Goal: Find specific page/section: Find specific page/section

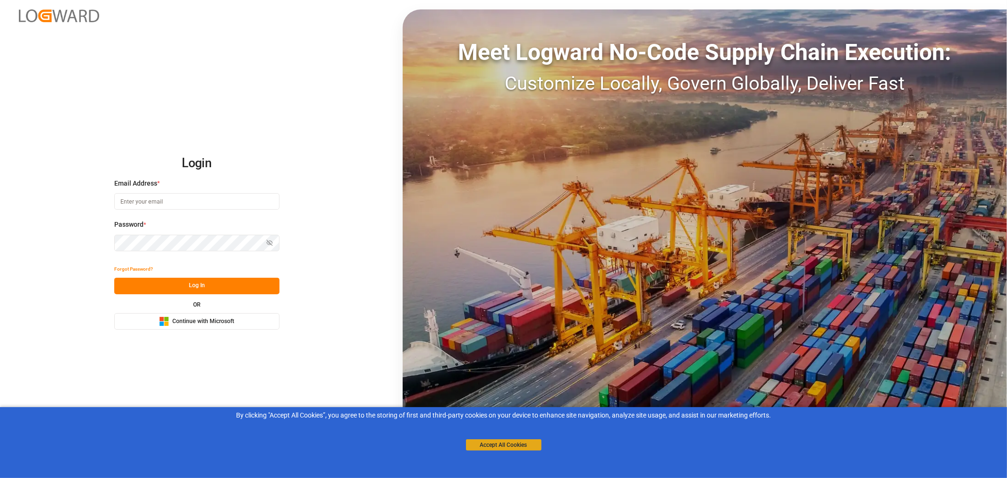
click at [492, 450] on button "Accept All Cookies" at bounding box center [504, 444] width 76 height 11
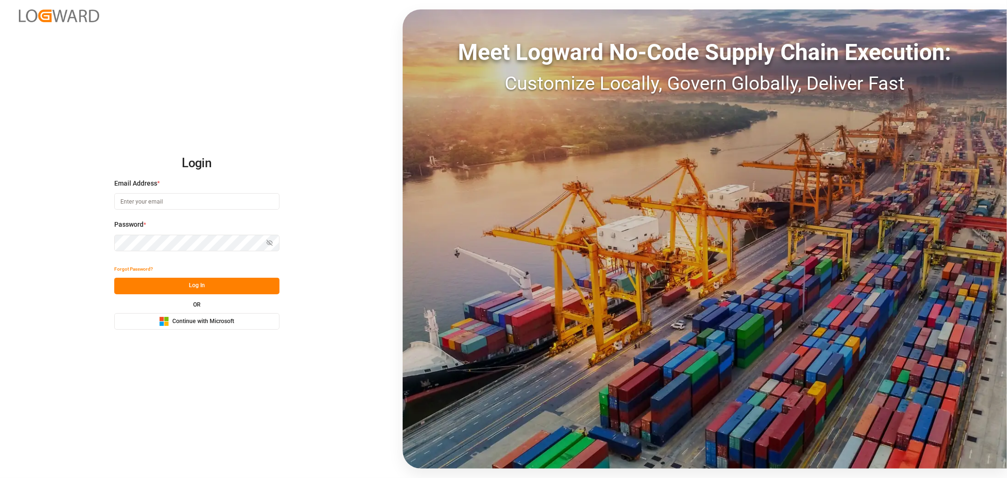
click at [153, 210] on div "Email Address *" at bounding box center [196, 199] width 165 height 42
click at [153, 203] on input at bounding box center [196, 201] width 165 height 17
click at [0, 477] on com-1password-button at bounding box center [0, 478] width 0 height 0
click at [184, 322] on span "Continue with Microsoft" at bounding box center [203, 321] width 62 height 8
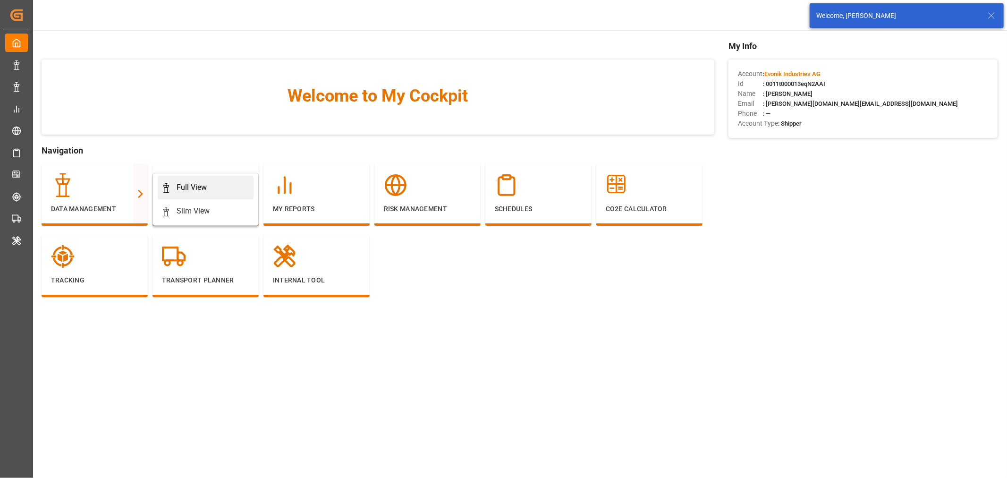
click at [208, 187] on div "Full View" at bounding box center [205, 187] width 88 height 11
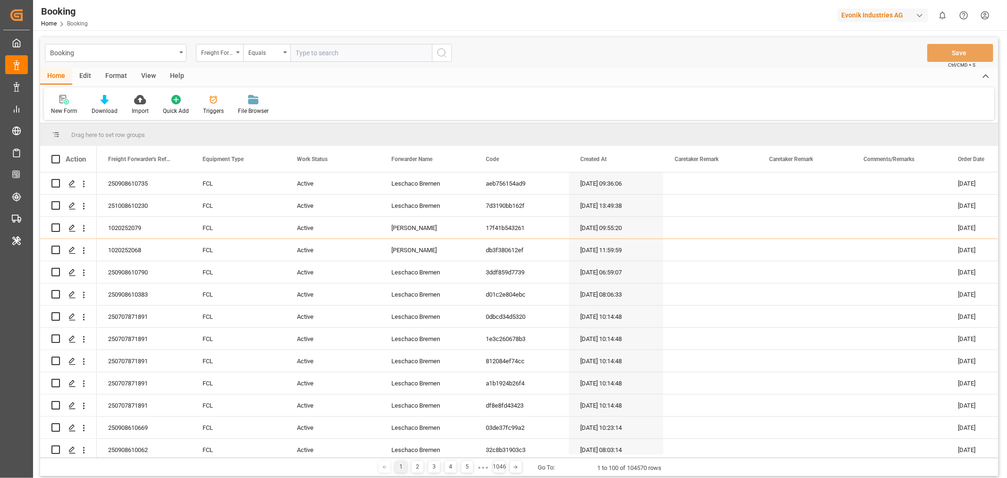
click at [123, 76] on div "Format" at bounding box center [116, 76] width 36 height 16
click at [72, 107] on div "Filter Rows" at bounding box center [65, 111] width 28 height 8
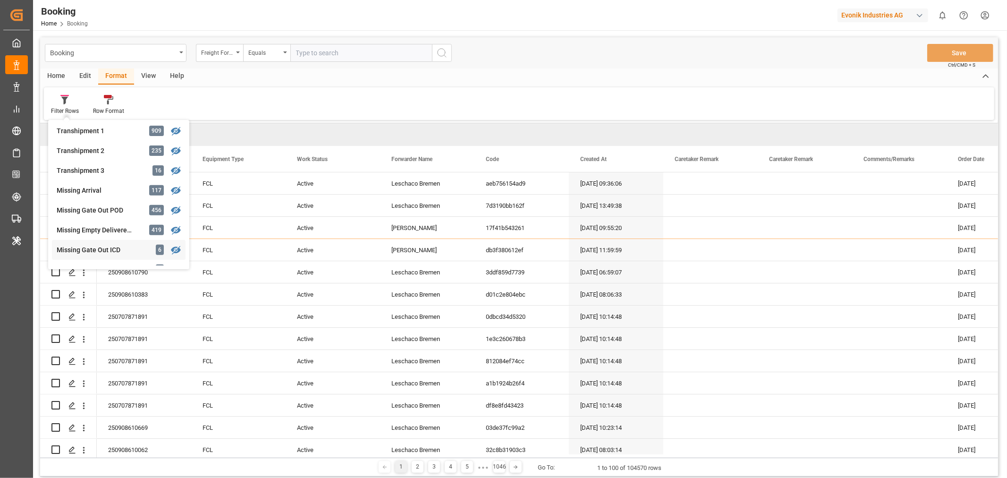
scroll to position [163, 0]
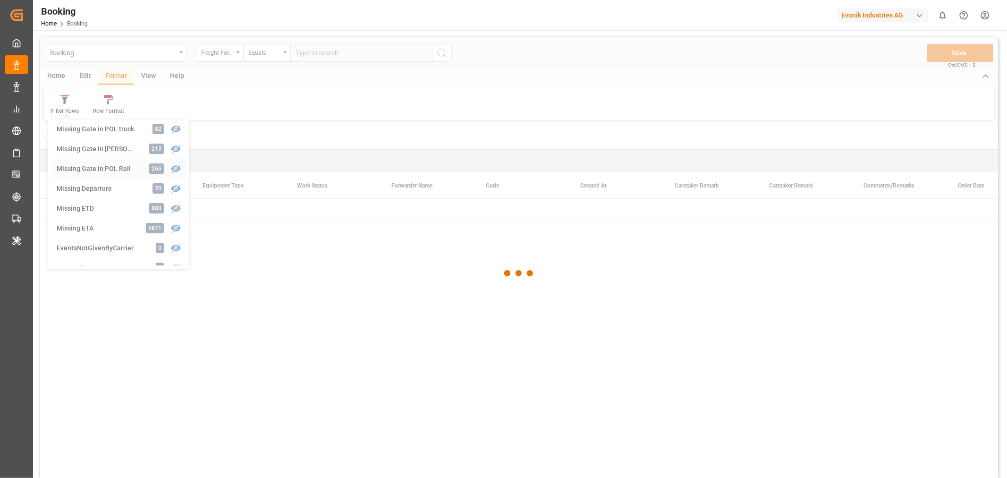
click at [127, 165] on div "Booking Freight Forwarder's Reference No. Equals Save Ctrl/CMD + S Home Edit Fo…" at bounding box center [519, 270] width 958 height 466
